Goal: Navigation & Orientation: Find specific page/section

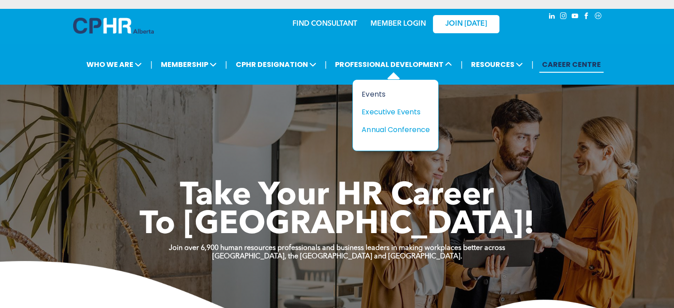
click at [382, 92] on div "Events" at bounding box center [392, 94] width 61 height 11
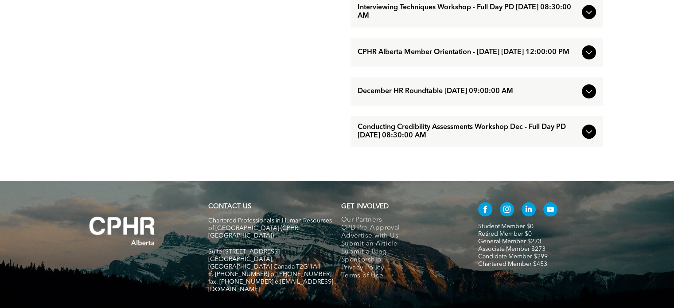
scroll to position [886, 0]
